Goal: Task Accomplishment & Management: Complete application form

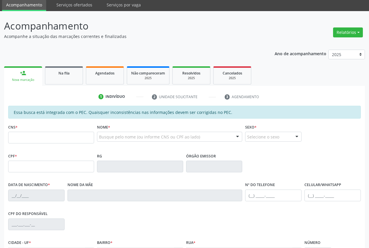
scroll to position [21, 0]
drag, startPoint x: 107, startPoint y: 80, endPoint x: 113, endPoint y: 70, distance: 11.7
click at [107, 80] on link "Agendados" at bounding box center [105, 75] width 38 height 18
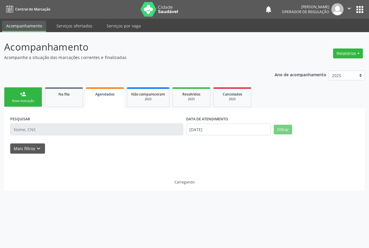
scroll to position [0, 0]
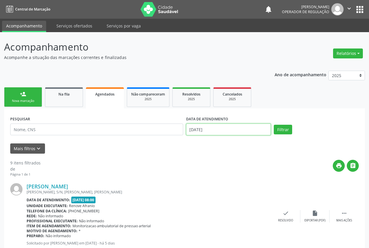
click at [190, 128] on input "[DATE]" at bounding box center [228, 129] width 85 height 12
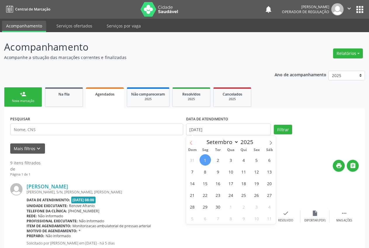
click at [192, 142] on icon at bounding box center [191, 143] width 4 height 4
select select "7"
click at [233, 206] on span "27" at bounding box center [230, 206] width 11 height 11
type input "[DATE]"
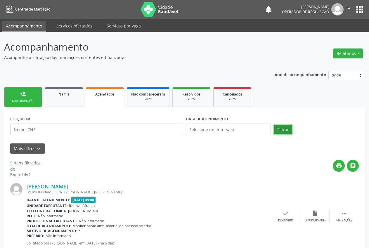
click at [284, 133] on button "Filtrar" at bounding box center [283, 130] width 18 height 10
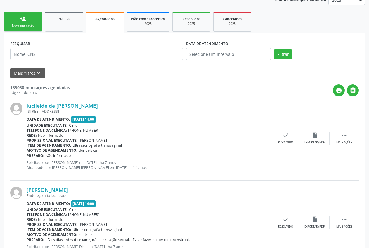
scroll to position [54, 0]
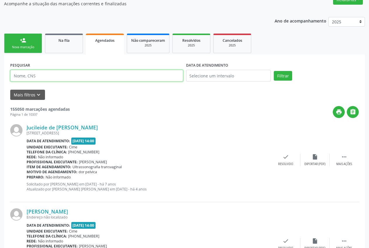
click at [94, 78] on input "text" at bounding box center [96, 76] width 173 height 12
type input "[PERSON_NAME]"
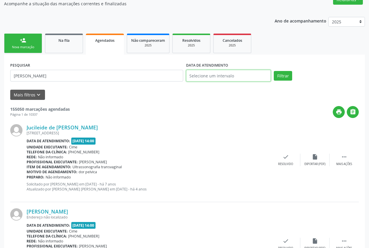
click at [214, 76] on input "text" at bounding box center [228, 76] width 85 height 12
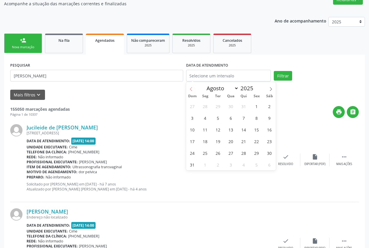
click at [190, 86] on span at bounding box center [191, 87] width 10 height 10
click at [271, 88] on icon at bounding box center [271, 89] width 4 height 4
select select "7"
click at [231, 151] on span "27" at bounding box center [230, 152] width 11 height 11
type input "[DATE]"
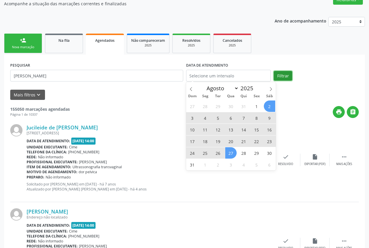
click at [281, 76] on button "Filtrar" at bounding box center [283, 76] width 18 height 10
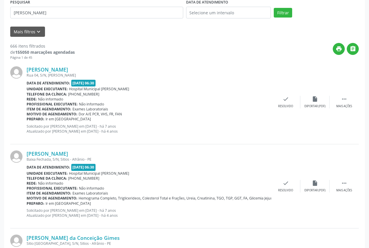
scroll to position [0, 0]
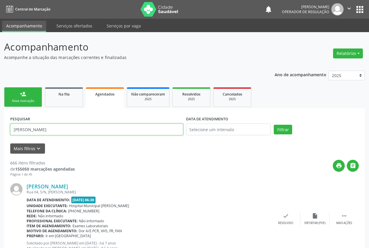
click at [76, 130] on input "[PERSON_NAME]" at bounding box center [96, 129] width 173 height 12
type input "[PERSON_NAME]"
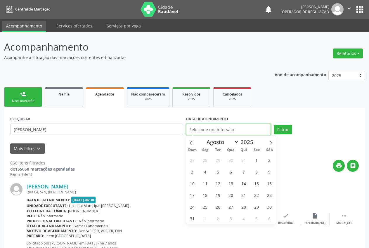
click at [236, 125] on input "text" at bounding box center [228, 129] width 85 height 12
click at [230, 208] on span "27" at bounding box center [230, 206] width 11 height 11
type input "[DATE]"
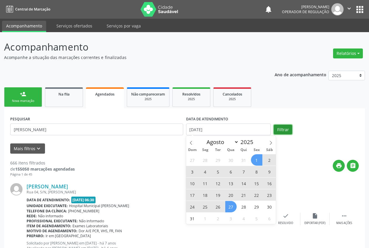
click at [284, 130] on button "Filtrar" at bounding box center [283, 130] width 18 height 10
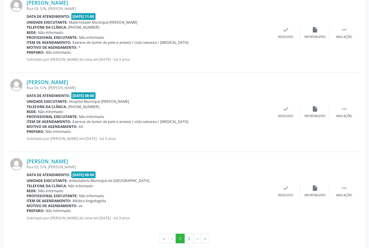
scroll to position [1197, 0]
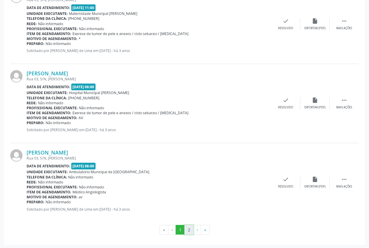
click at [188, 229] on button "2" at bounding box center [188, 230] width 9 height 10
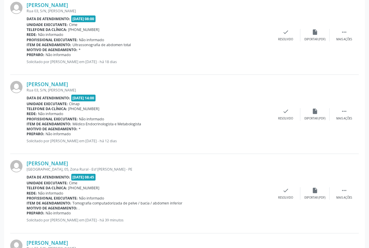
scroll to position [738, 0]
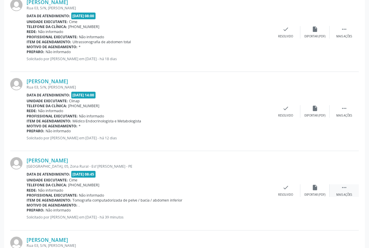
click at [353, 192] on div " Mais ações" at bounding box center [343, 190] width 29 height 13
click at [256, 190] on div "cancel Cancelar" at bounding box center [256, 190] width 29 height 13
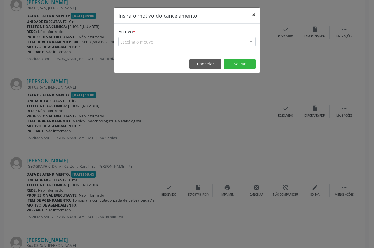
click at [253, 14] on button "×" at bounding box center [254, 15] width 12 height 14
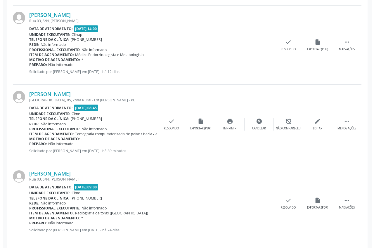
scroll to position [809, 0]
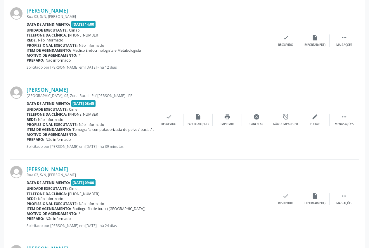
click at [228, 158] on div "[PERSON_NAME] [STREET_ADDRESS] [PERSON_NAME] - PE Data de atendimento: [DATE] 0…" at bounding box center [184, 119] width 348 height 79
click at [261, 122] on div "Cancelar" at bounding box center [256, 124] width 14 height 4
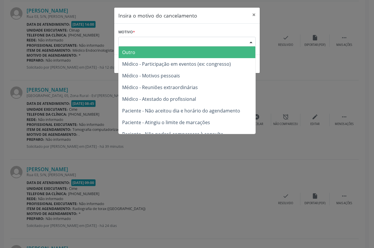
click at [180, 44] on div "Escolha o motivo" at bounding box center [186, 42] width 137 height 10
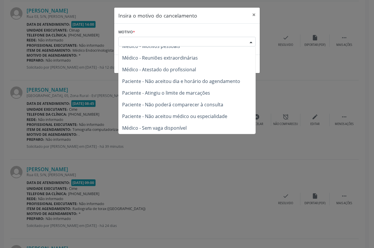
scroll to position [0, 0]
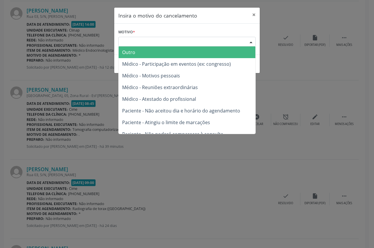
click at [149, 53] on span "Outro" at bounding box center [187, 52] width 137 height 12
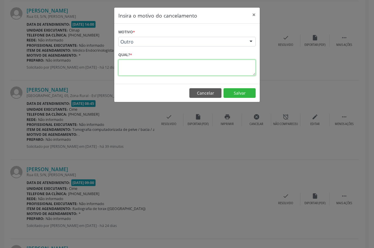
click at [145, 69] on textarea at bounding box center [186, 68] width 137 height 16
type textarea "."
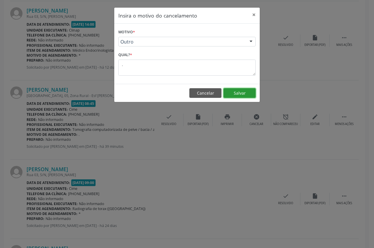
click at [235, 91] on button "Salvar" at bounding box center [239, 93] width 32 height 10
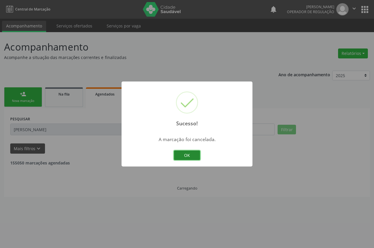
click at [193, 154] on button "OK" at bounding box center [187, 155] width 26 height 10
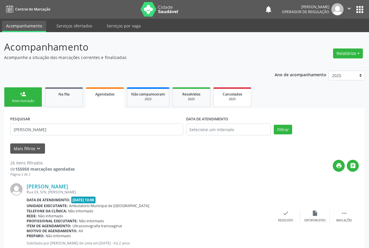
click at [225, 99] on div "2025" at bounding box center [231, 99] width 29 height 4
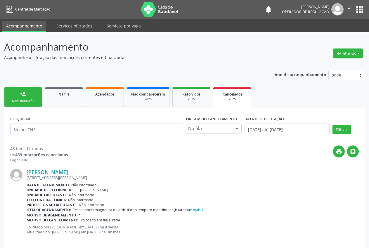
click at [28, 98] on link "person_add Nova marcação" at bounding box center [23, 97] width 38 height 20
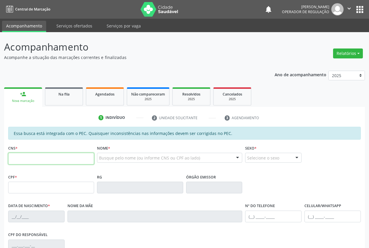
click at [42, 157] on input "text" at bounding box center [51, 159] width 86 height 12
type input "700 5031 1466 4059"
type input "160.674.054-74"
type input "[DATE]"
type input "[PERSON_NAME]"
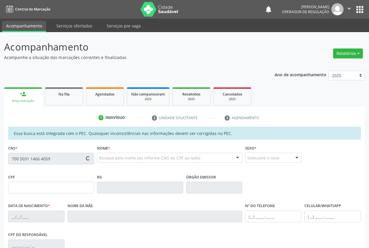
type input "[PHONE_NUMBER]"
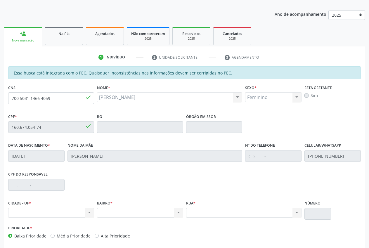
scroll to position [86, 0]
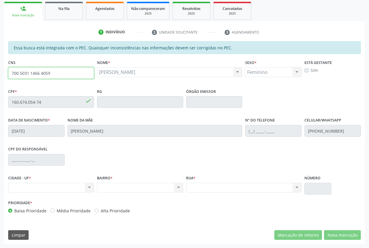
drag, startPoint x: 66, startPoint y: 76, endPoint x: 13, endPoint y: 74, distance: 52.3
click at [7, 72] on div "CNS 700 5031 1466 4059 done" at bounding box center [51, 72] width 89 height 29
click at [153, 77] on div "[PERSON_NAME] [PERSON_NAME] CNS: 700 5031 1466 4059 CPF: 160.674.054-74 Nascime…" at bounding box center [169, 72] width 145 height 10
drag, startPoint x: 161, startPoint y: 72, endPoint x: 99, endPoint y: 72, distance: 62.5
click at [99, 72] on div "[PERSON_NAME] [PERSON_NAME] CNS: 700 5031 1466 4059 CPF: 160.674.054-74 Nascime…" at bounding box center [169, 72] width 145 height 10
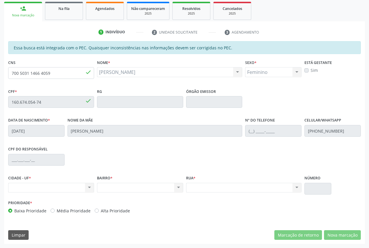
drag, startPoint x: 99, startPoint y: 72, endPoint x: 114, endPoint y: 71, distance: 15.5
click at [114, 71] on div "[PERSON_NAME] [PERSON_NAME] CNS: 700 5031 1466 4059 CPF: 160.674.054-74 Nascime…" at bounding box center [169, 72] width 145 height 10
drag, startPoint x: 172, startPoint y: 73, endPoint x: 159, endPoint y: 74, distance: 13.2
click at [114, 76] on div "[PERSON_NAME] [PERSON_NAME] CNS: 700 5031 1466 4059 CPF: 160.674.054-74 Nascime…" at bounding box center [169, 72] width 145 height 10
drag, startPoint x: 164, startPoint y: 73, endPoint x: 100, endPoint y: 73, distance: 64.2
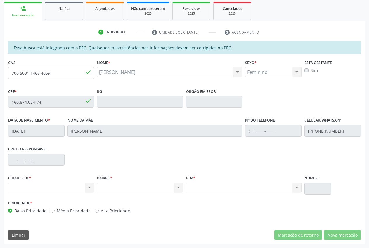
click at [100, 73] on div "[PERSON_NAME] [PERSON_NAME] CNS: 700 5031 1466 4059 CPF: 160.674.054-74 Nascime…" at bounding box center [169, 72] width 145 height 10
copy span "[PERSON_NAME]"
